Goal: Transaction & Acquisition: Purchase product/service

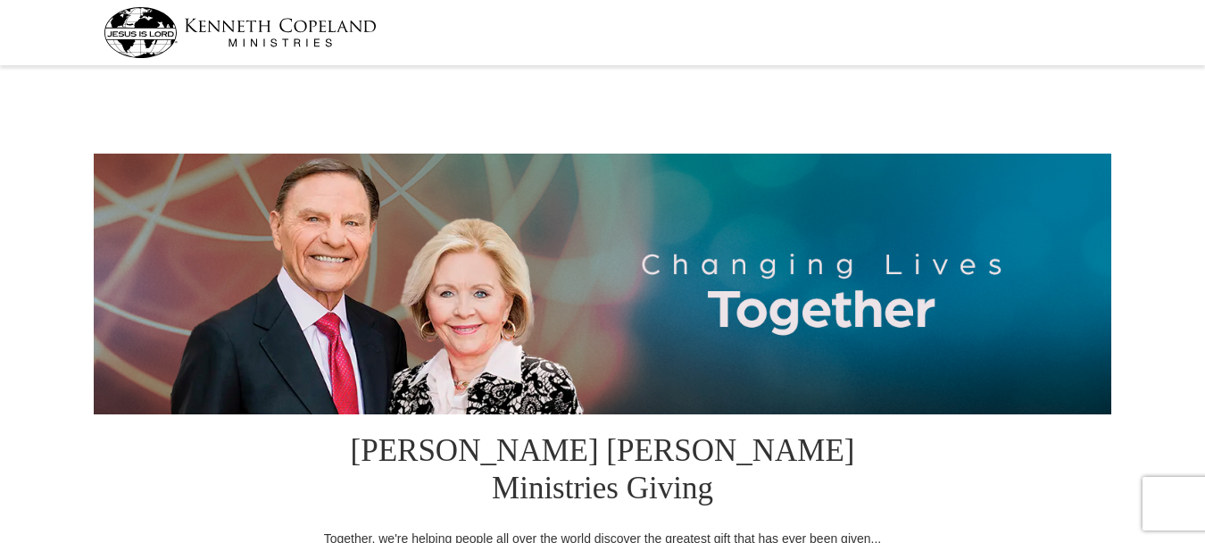
select select "MI"
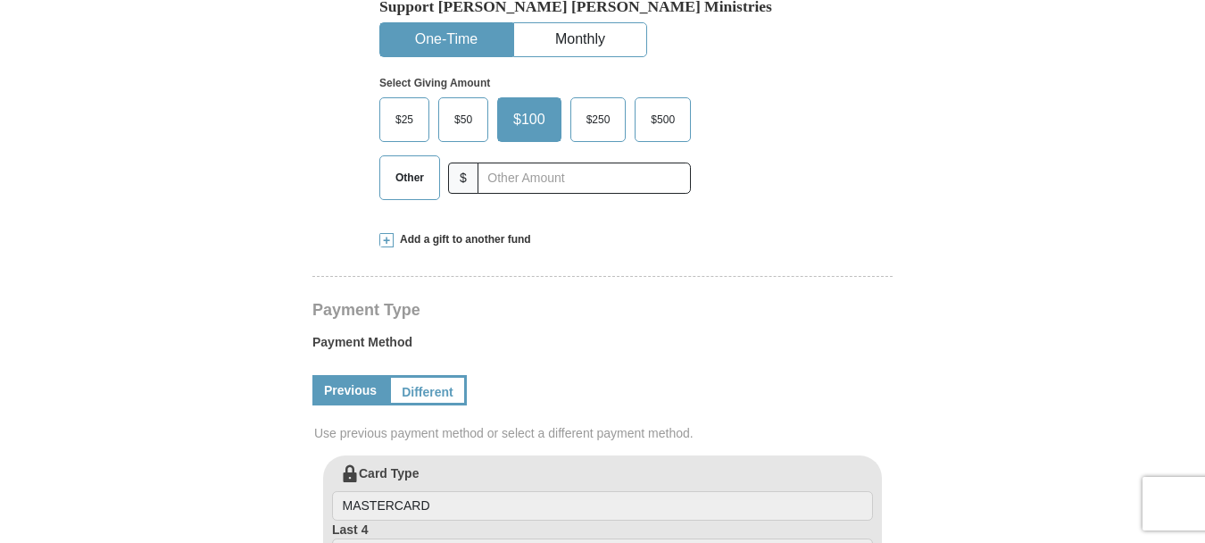
drag, startPoint x: 427, startPoint y: 141, endPoint x: 446, endPoint y: 159, distance: 26.5
click at [427, 164] on span "Other" at bounding box center [410, 177] width 46 height 27
click at [0, 0] on input "Other" at bounding box center [0, 0] width 0 height 0
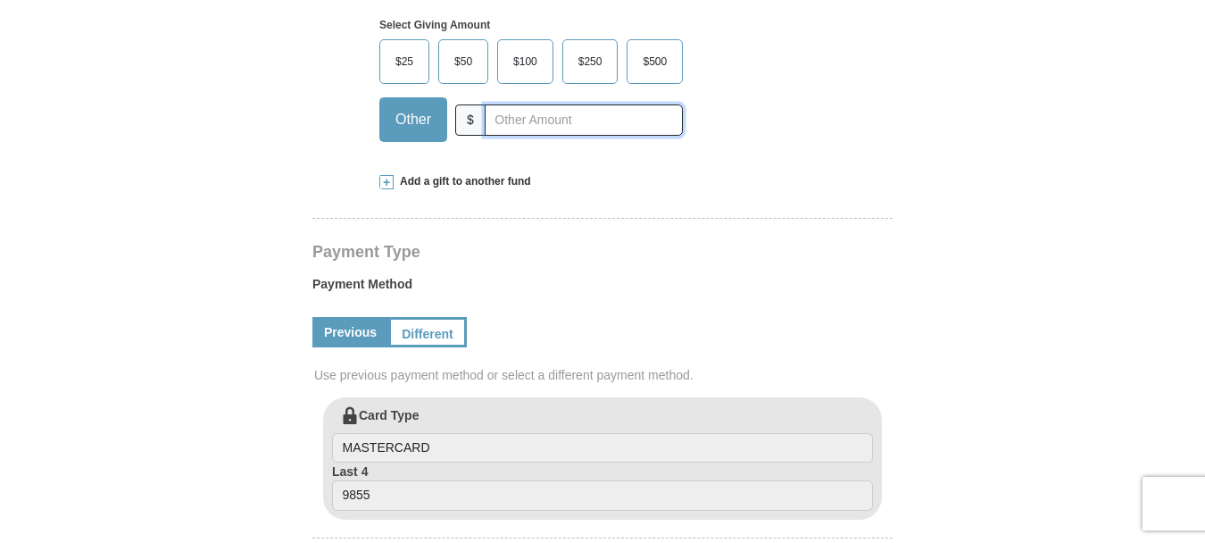
scroll to position [714, 0]
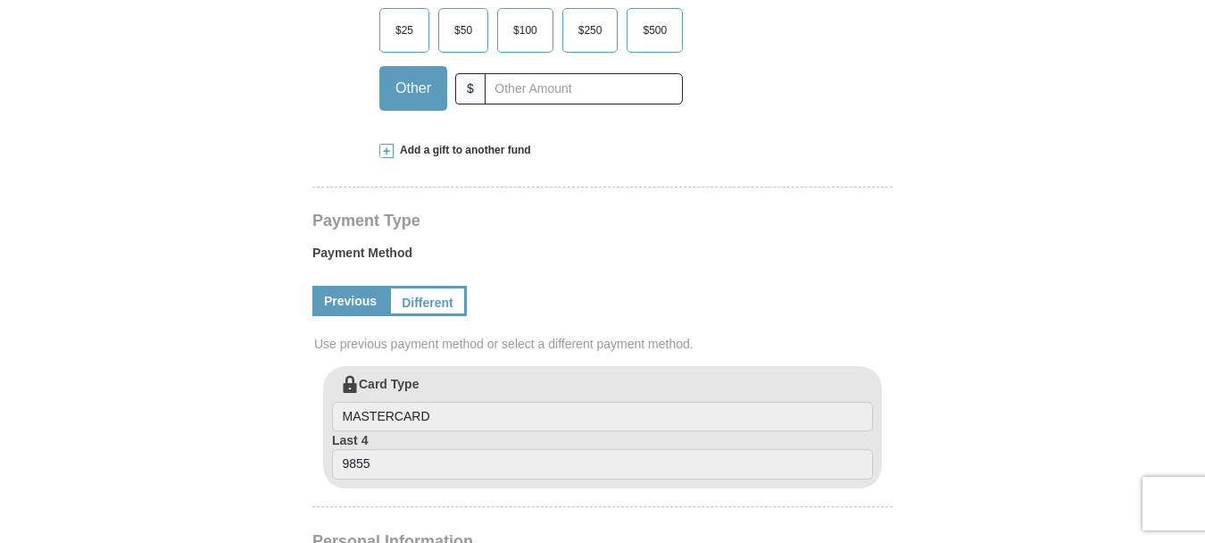
click at [495, 143] on span "Add a gift to another fund" at bounding box center [462, 150] width 137 height 15
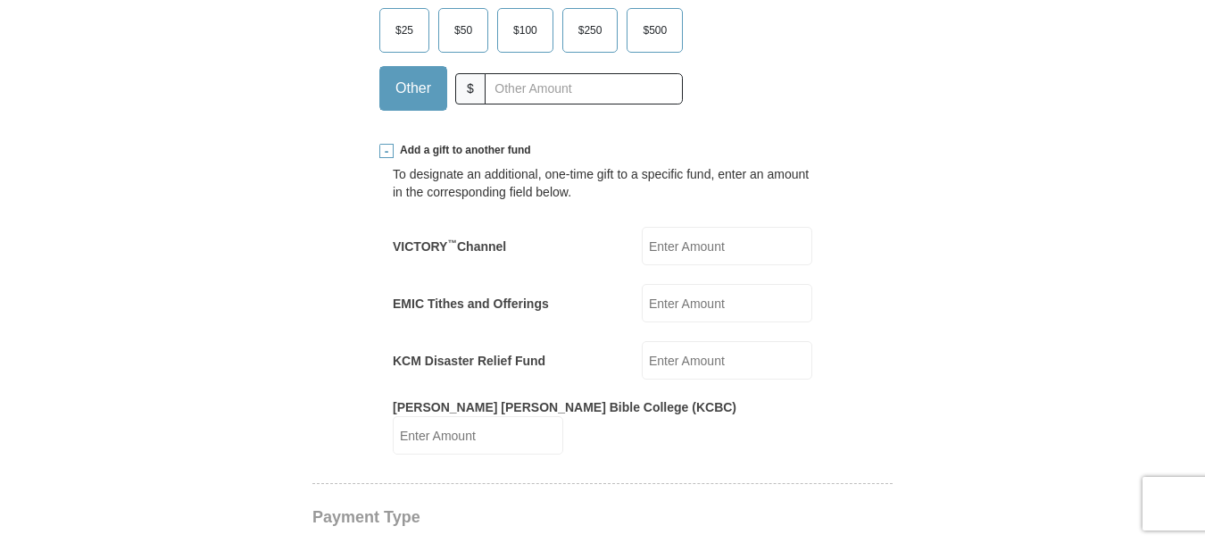
click at [679, 227] on input "VICTORY ™ Channel" at bounding box center [727, 246] width 171 height 38
type input "100.00"
type input "270.00"
type input "100.00"
click at [705, 284] on input "270.00" at bounding box center [727, 303] width 171 height 38
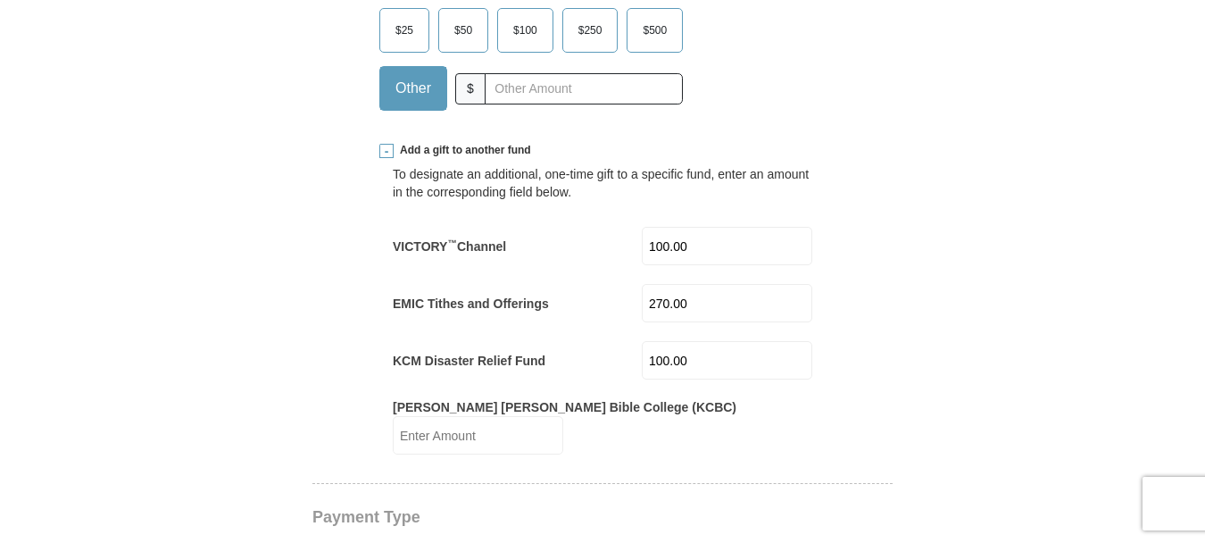
drag, startPoint x: 705, startPoint y: 268, endPoint x: 629, endPoint y: 274, distance: 76.1
click at [629, 284] on div "EMIC Tithes and Offerings 270.00 EMIC Tithes and Offerings Amount must be a val…" at bounding box center [603, 303] width 420 height 38
type input "0.00"
click at [724, 341] on input "100.00" at bounding box center [727, 360] width 171 height 38
drag, startPoint x: 725, startPoint y: 325, endPoint x: 640, endPoint y: 324, distance: 84.8
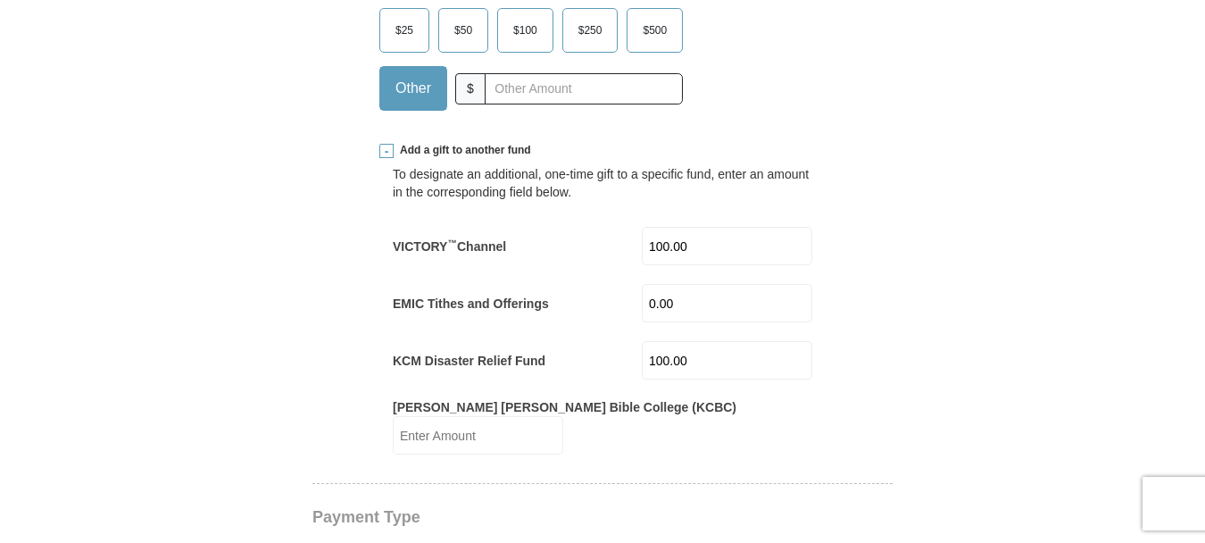
click at [641, 341] on div "KCM Disaster Relief Fund 100.00 KCM Disaster Relief Fund Amount must be a valid…" at bounding box center [603, 360] width 420 height 38
type input "0.00"
click at [922, 165] on form "[PERSON_NAME] [PERSON_NAME] Ministries Giving Together, we're helping people al…" at bounding box center [603, 534] width 1018 height 2354
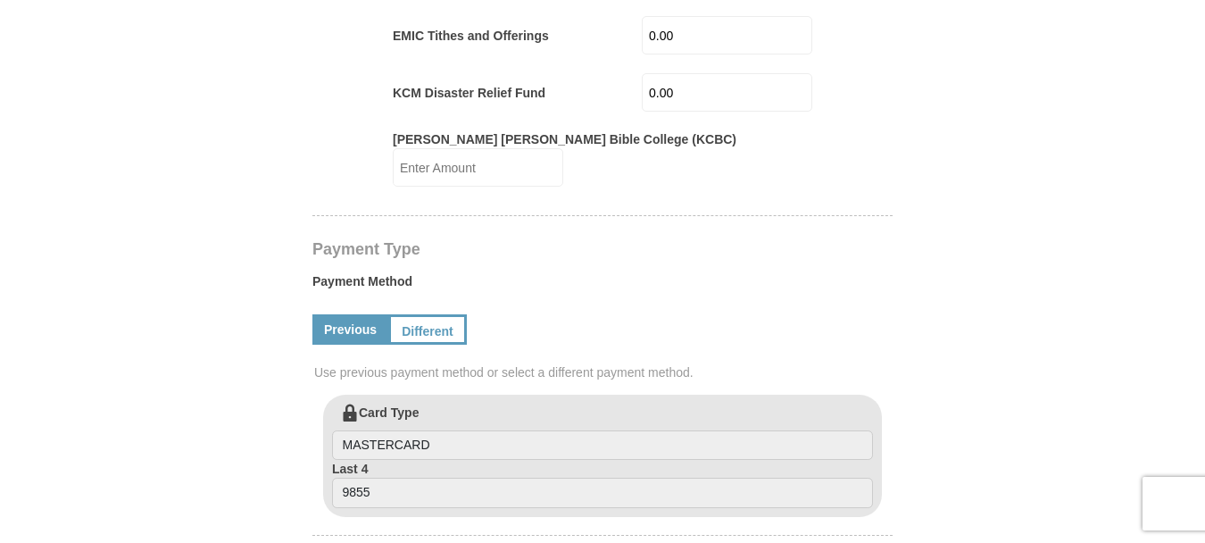
scroll to position [1071, 0]
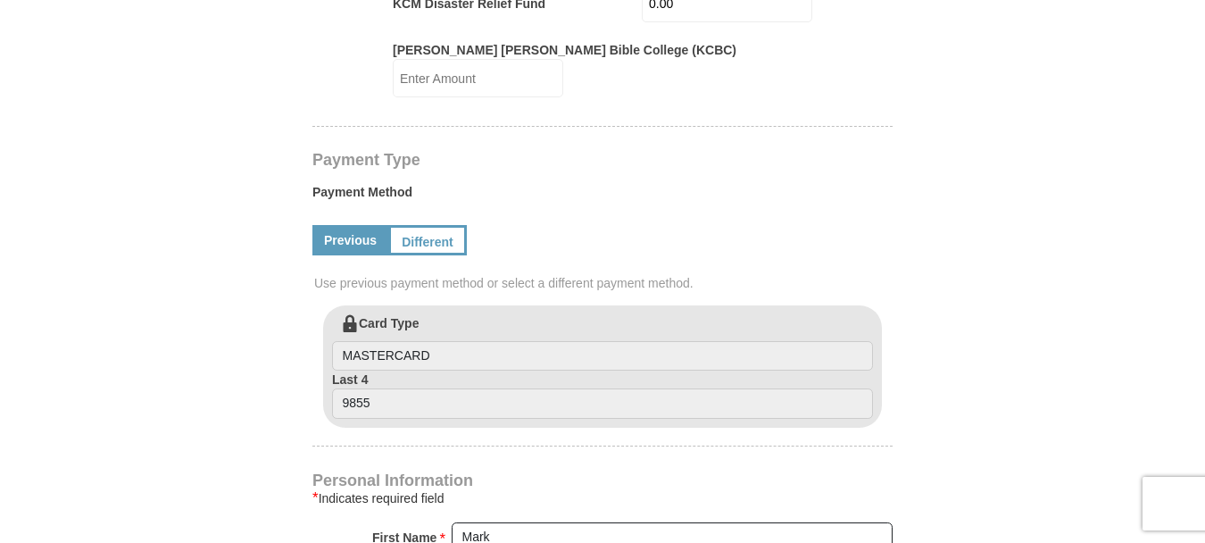
click at [371, 225] on link "Previous" at bounding box center [350, 240] width 76 height 30
click at [449, 225] on link "Different" at bounding box center [425, 240] width 75 height 30
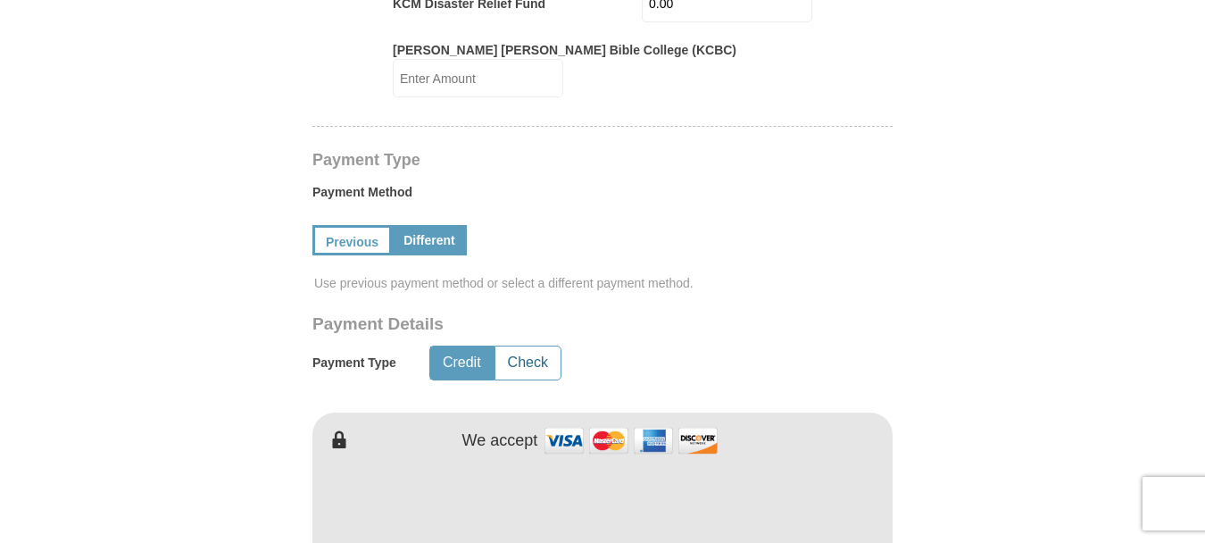
click at [528, 346] on button "Check" at bounding box center [527, 362] width 65 height 33
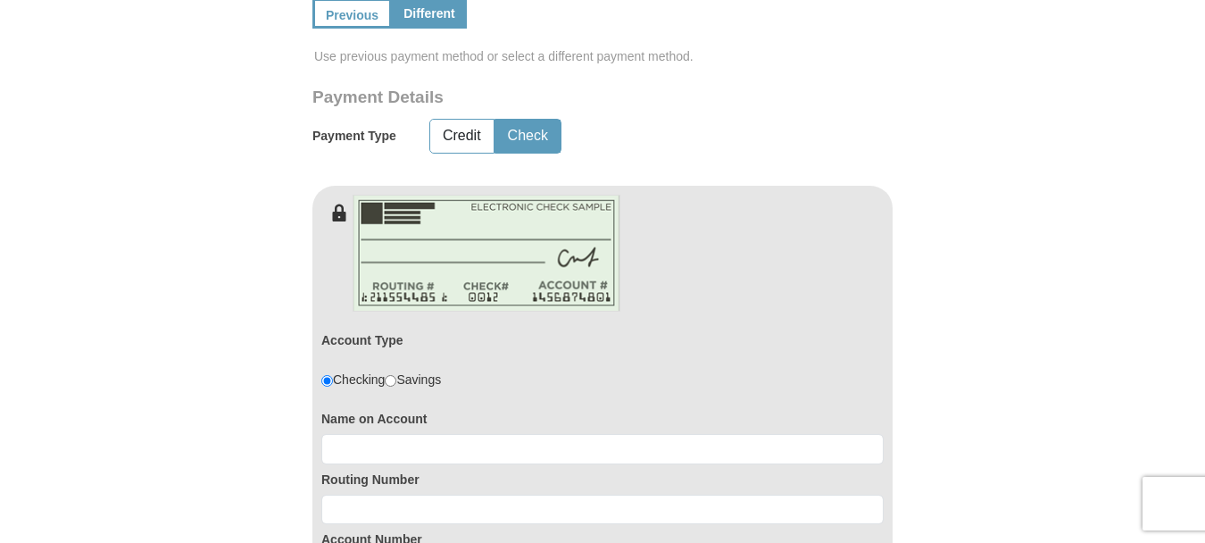
scroll to position [1339, 0]
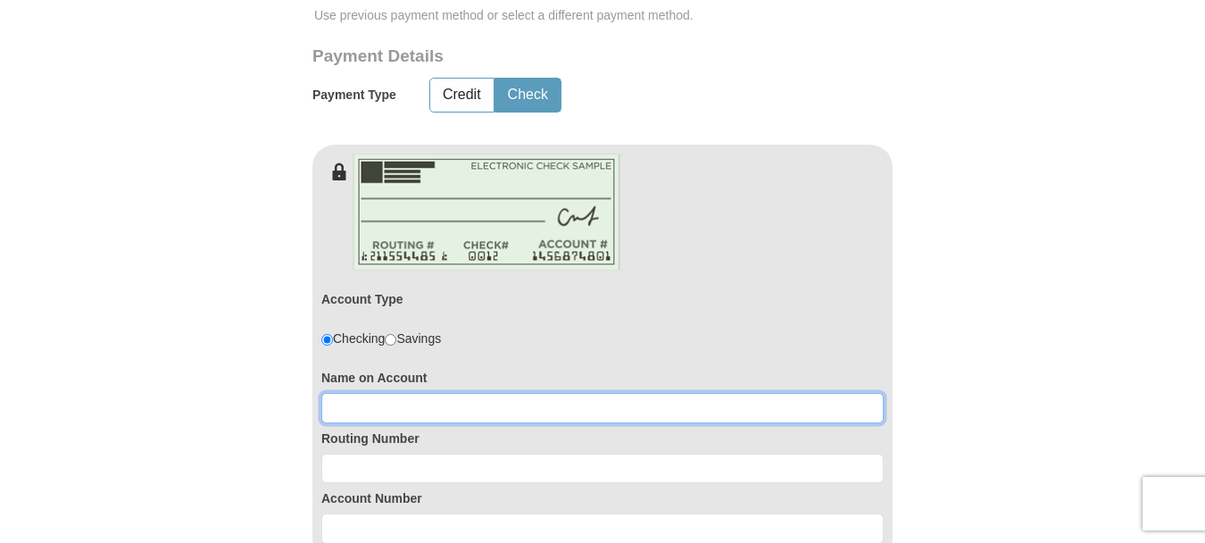
click at [440, 393] on input at bounding box center [602, 408] width 562 height 30
type input "Mark & [PERSON_NAME]"
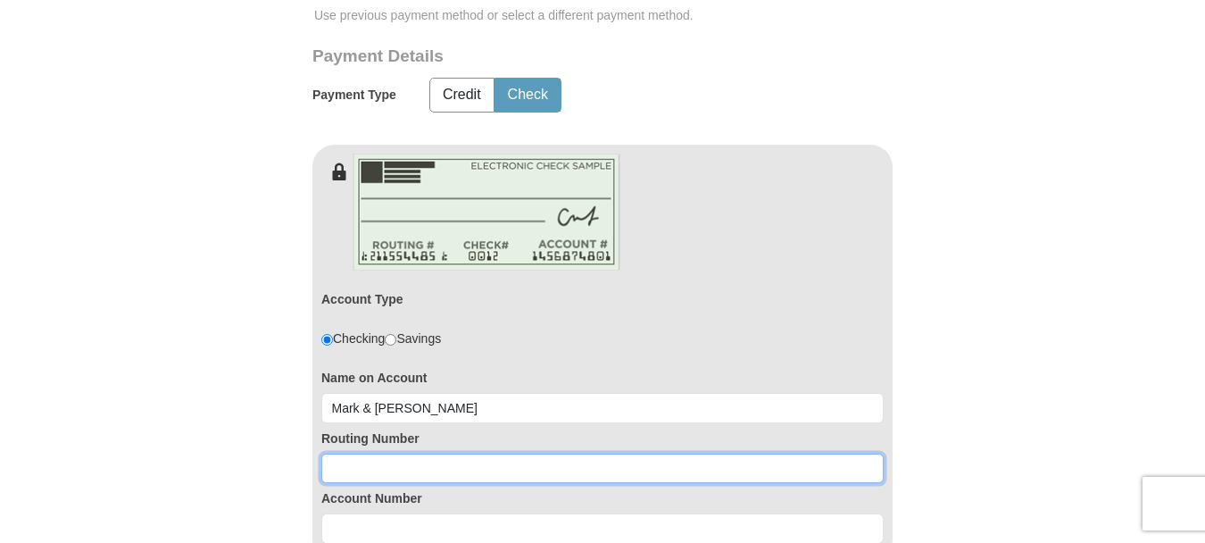
click at [501, 454] on input at bounding box center [602, 469] width 562 height 30
click at [479, 454] on input at bounding box center [602, 469] width 562 height 30
type input "072403473"
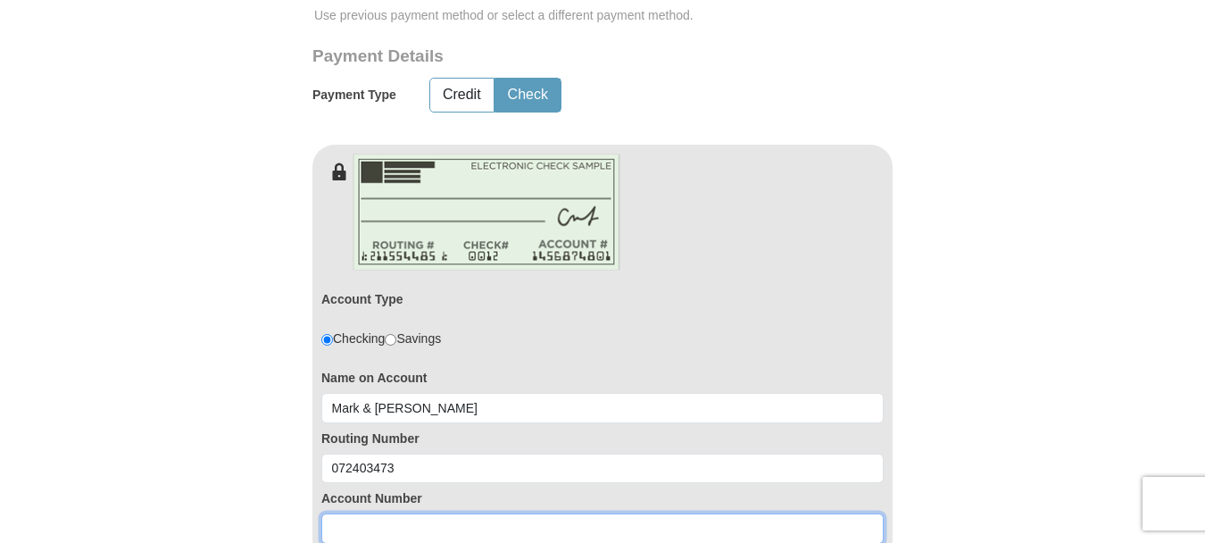
click at [400, 513] on input at bounding box center [602, 528] width 562 height 30
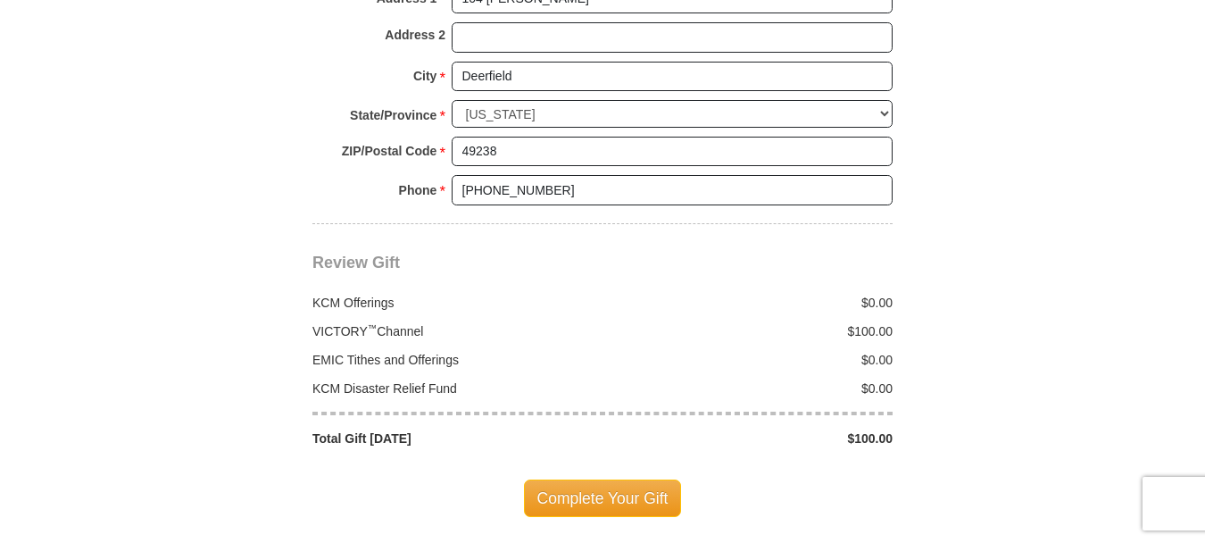
scroll to position [2232, 0]
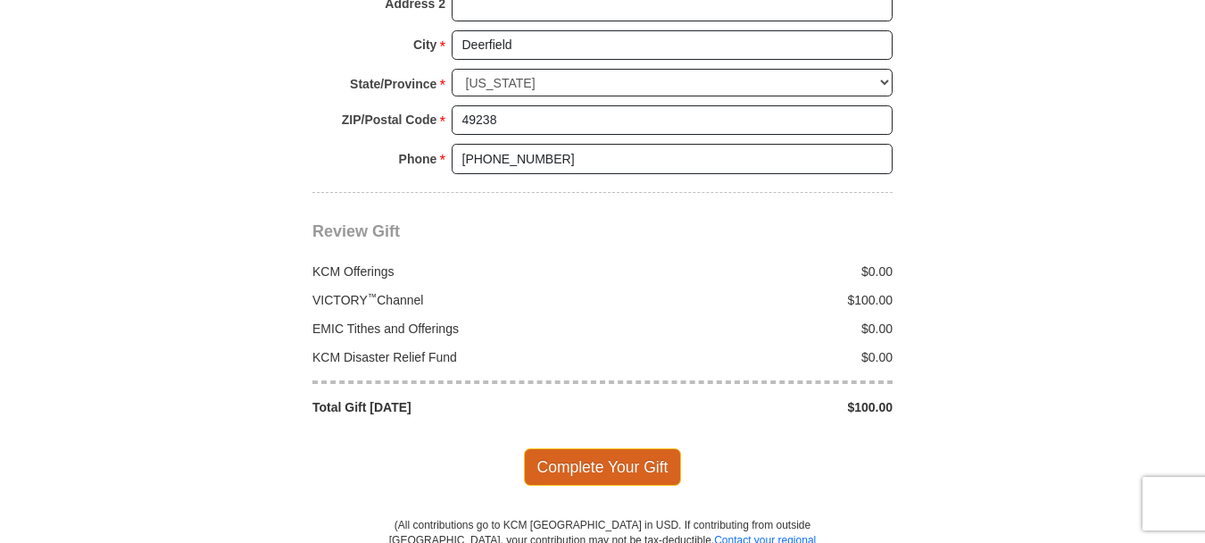
type input "02369745460"
click at [579, 448] on span "Complete Your Gift" at bounding box center [603, 466] width 158 height 37
